Goal: Find specific fact: Find specific fact

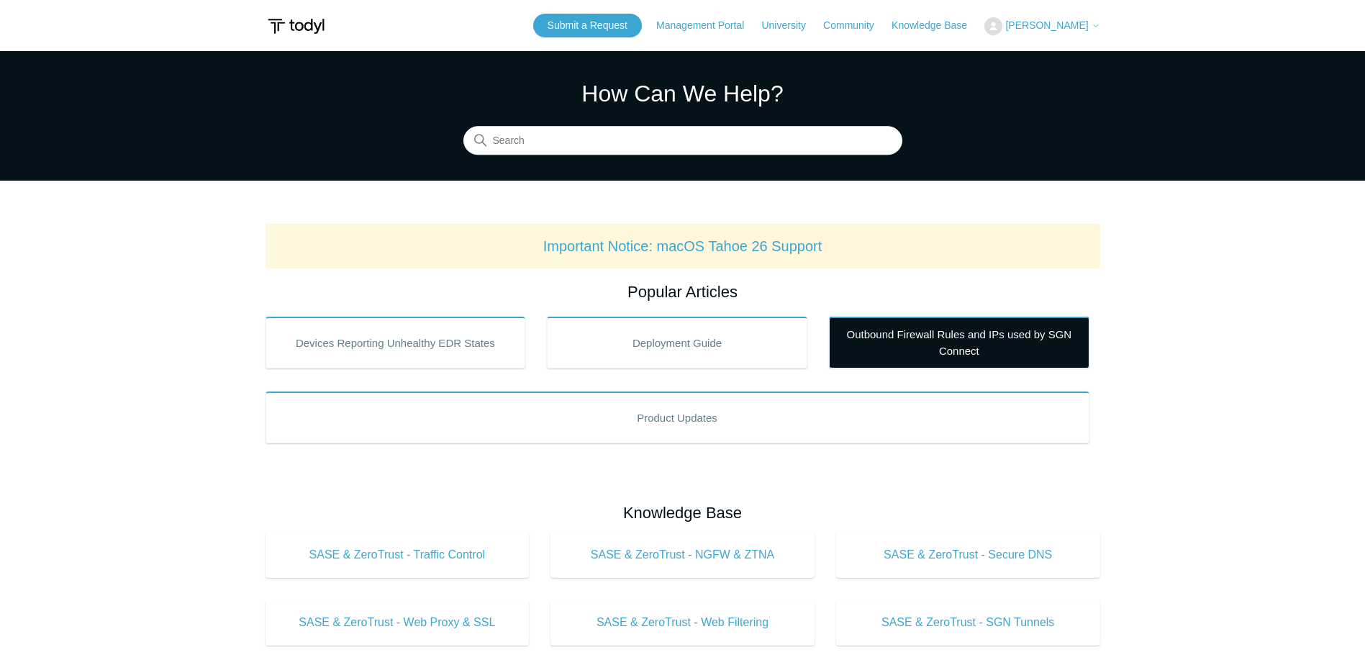
drag, startPoint x: 916, startPoint y: 353, endPoint x: 862, endPoint y: 363, distance: 55.0
click at [916, 353] on link "Outbound Firewall Rules and IPs used by SGN Connect" at bounding box center [959, 343] width 261 height 52
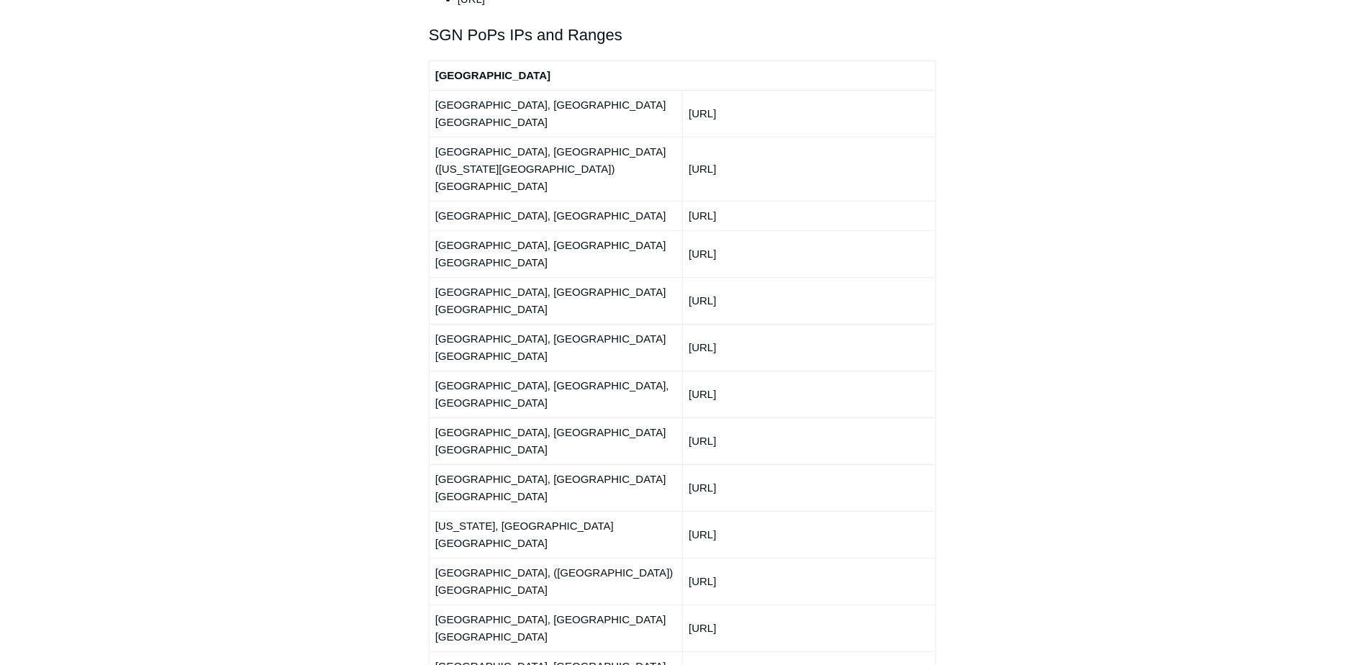
scroll to position [1799, 0]
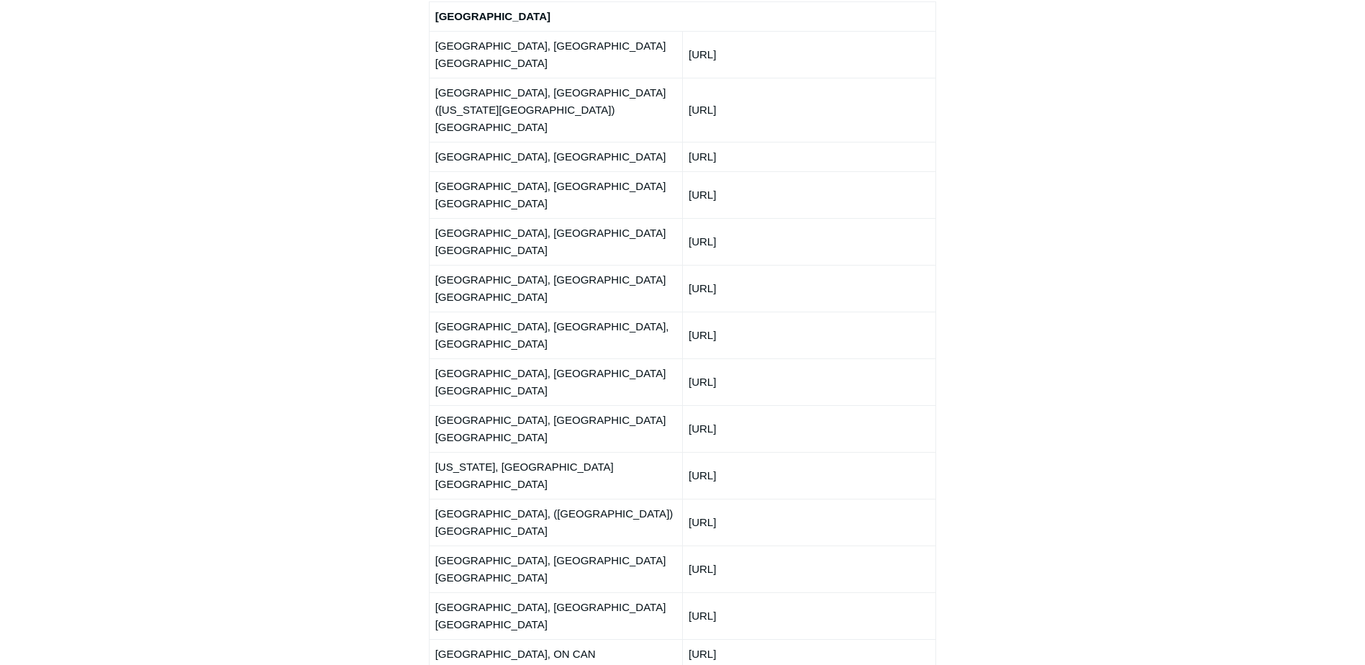
drag, startPoint x: 780, startPoint y: 72, endPoint x: 682, endPoint y: 78, distance: 98.1
click at [682, 142] on td "66.198.229.0/24" at bounding box center [808, 157] width 253 height 30
copy td "66.198.229.0/24"
